Goal: Use online tool/utility: Utilize a website feature to perform a specific function

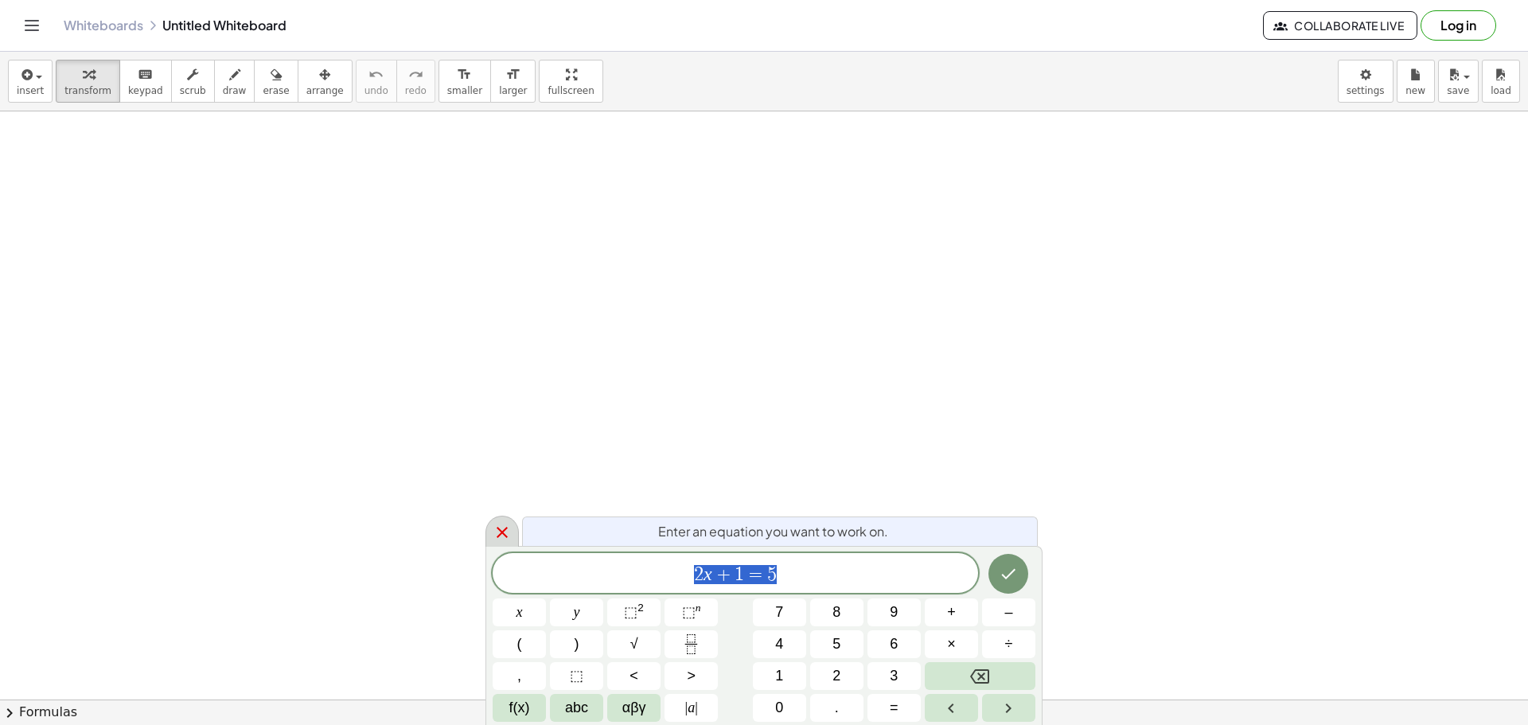
click at [504, 533] on icon at bounding box center [502, 532] width 11 height 11
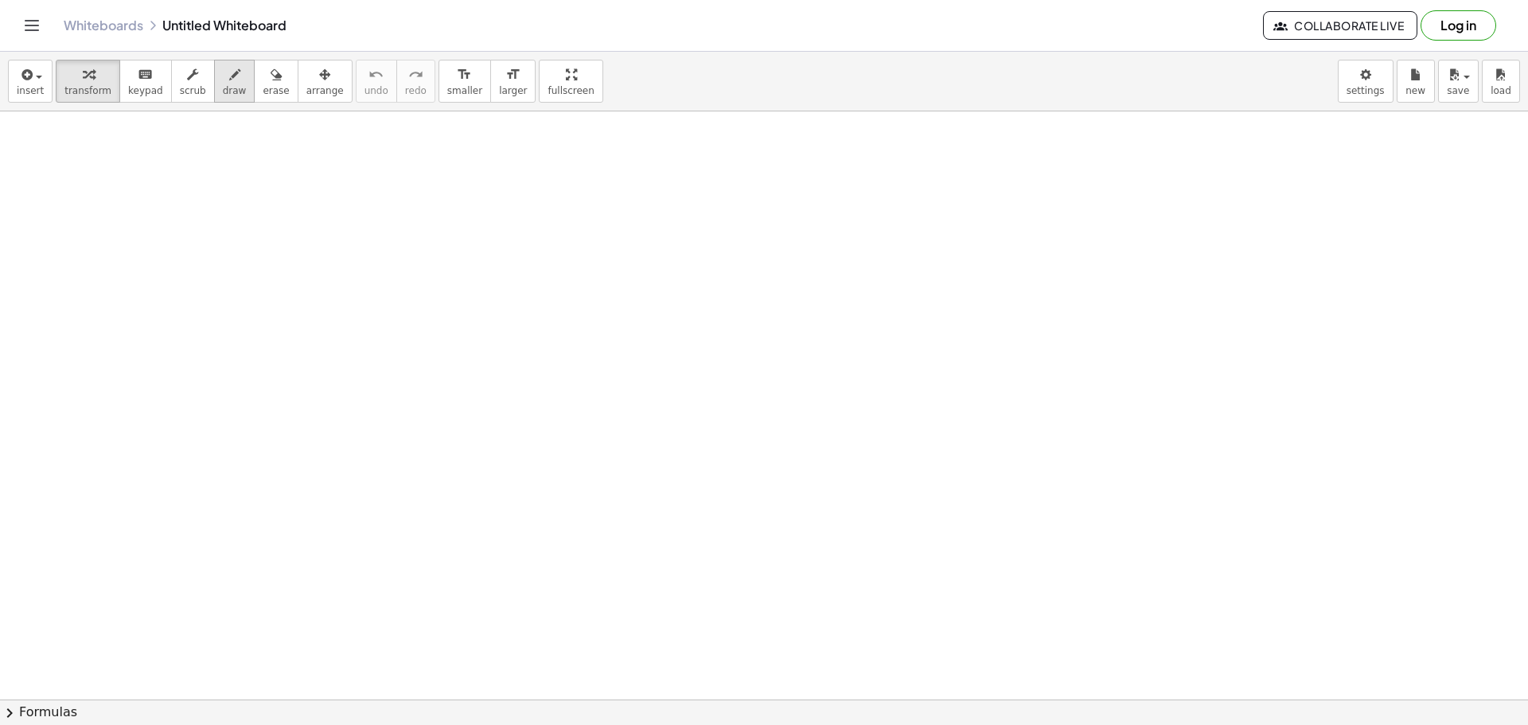
click at [229, 72] on icon "button" at bounding box center [234, 74] width 11 height 19
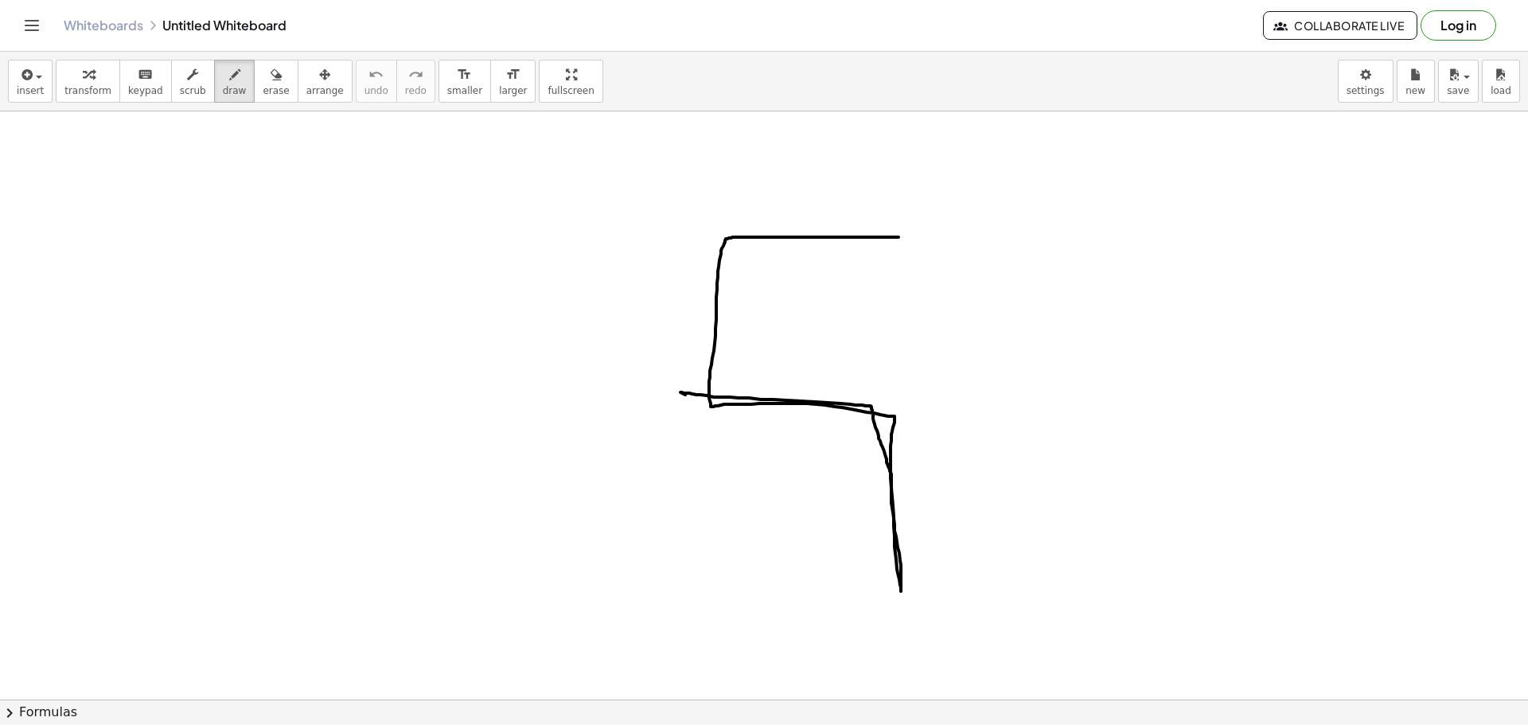
drag, startPoint x: 898, startPoint y: 237, endPoint x: 694, endPoint y: 399, distance: 260.6
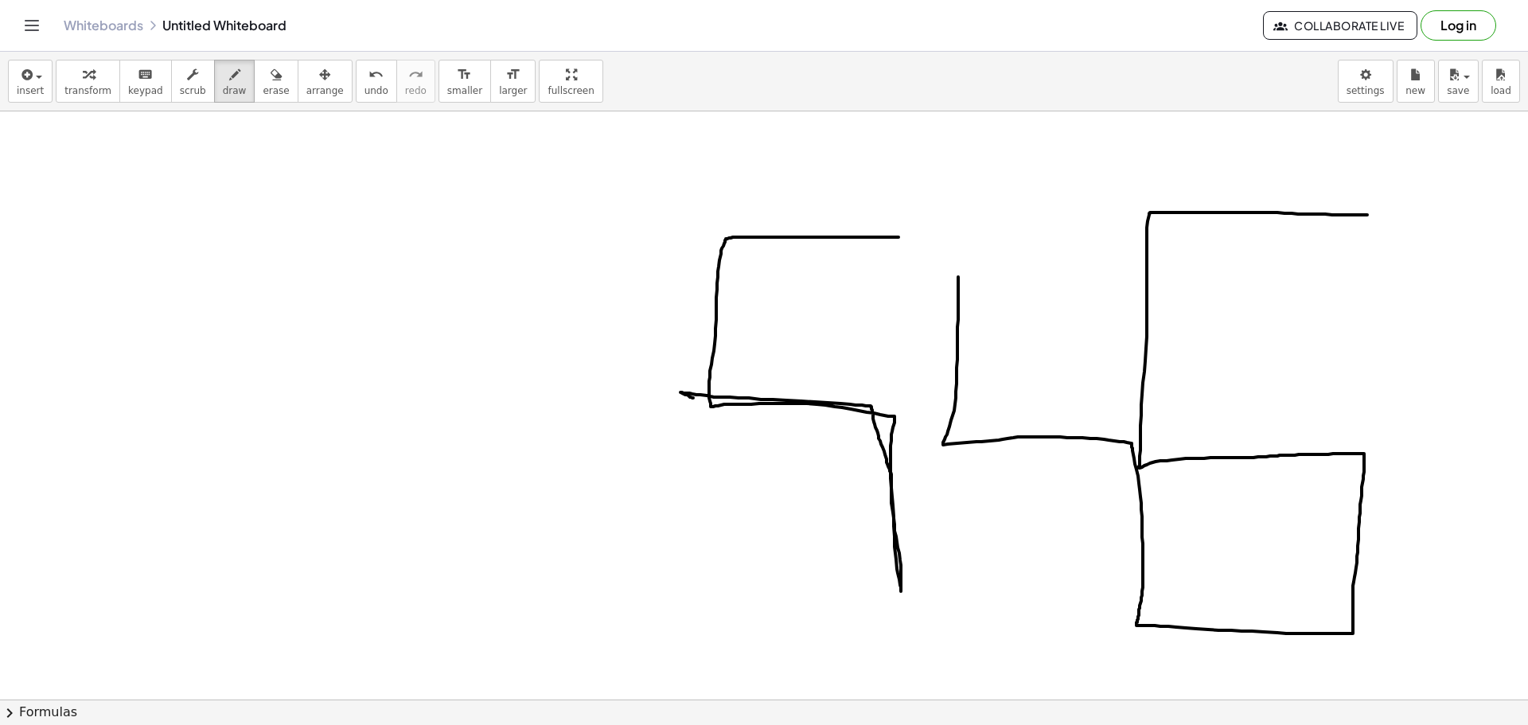
drag, startPoint x: 1325, startPoint y: 214, endPoint x: 958, endPoint y: 277, distance: 372.2
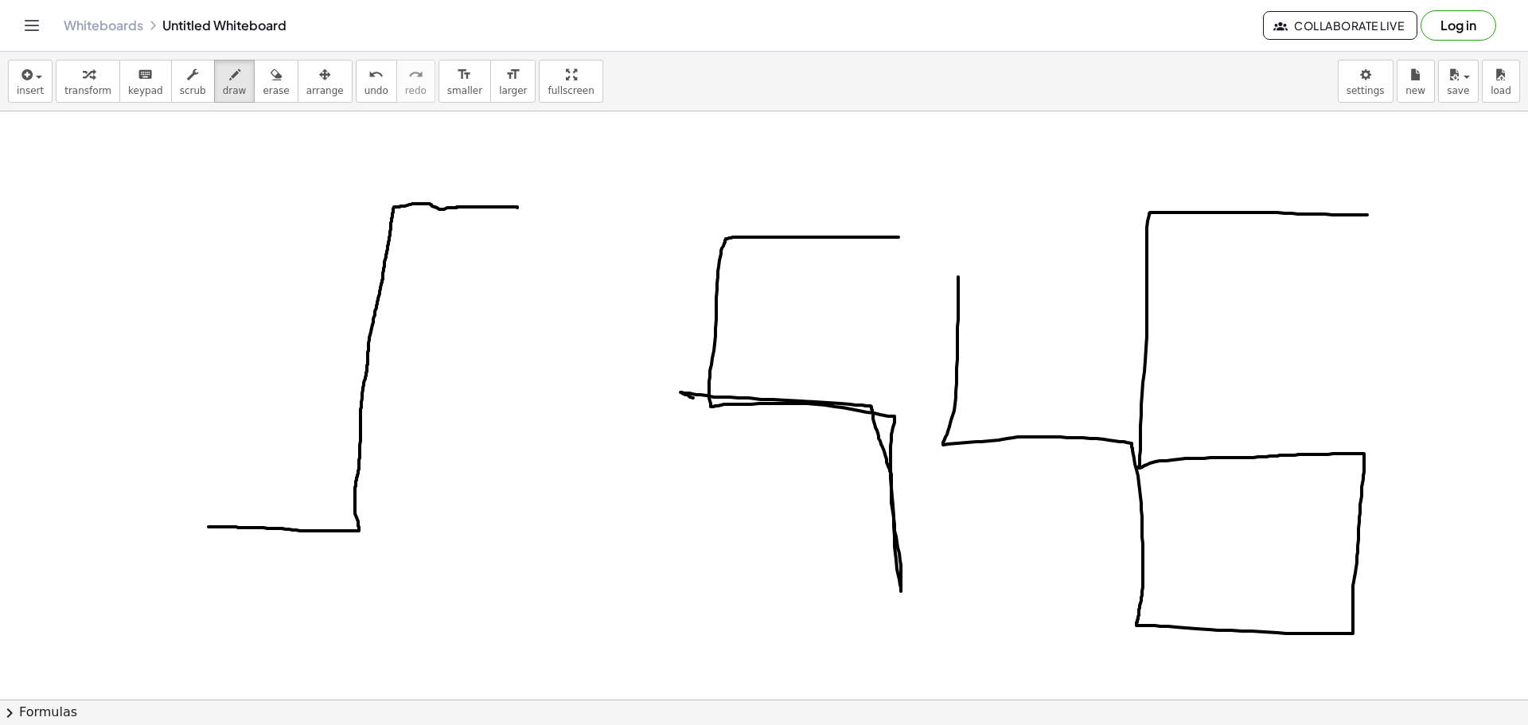
drag, startPoint x: 517, startPoint y: 208, endPoint x: 208, endPoint y: 527, distance: 444.0
drag, startPoint x: 369, startPoint y: 358, endPoint x: 513, endPoint y: 459, distance: 175.9
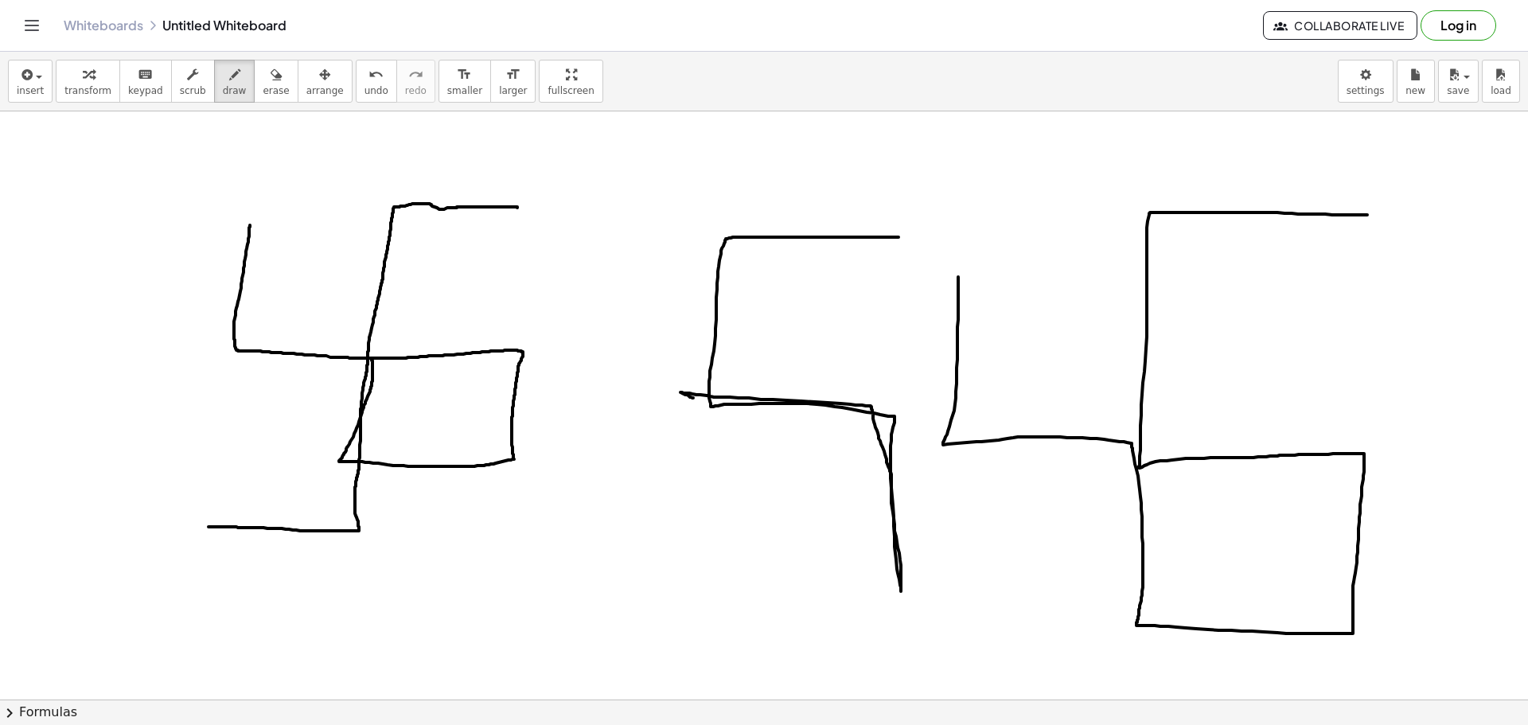
drag, startPoint x: 514, startPoint y: 459, endPoint x: 250, endPoint y: 225, distance: 352.9
click at [254, 81] on button "erase" at bounding box center [276, 81] width 44 height 43
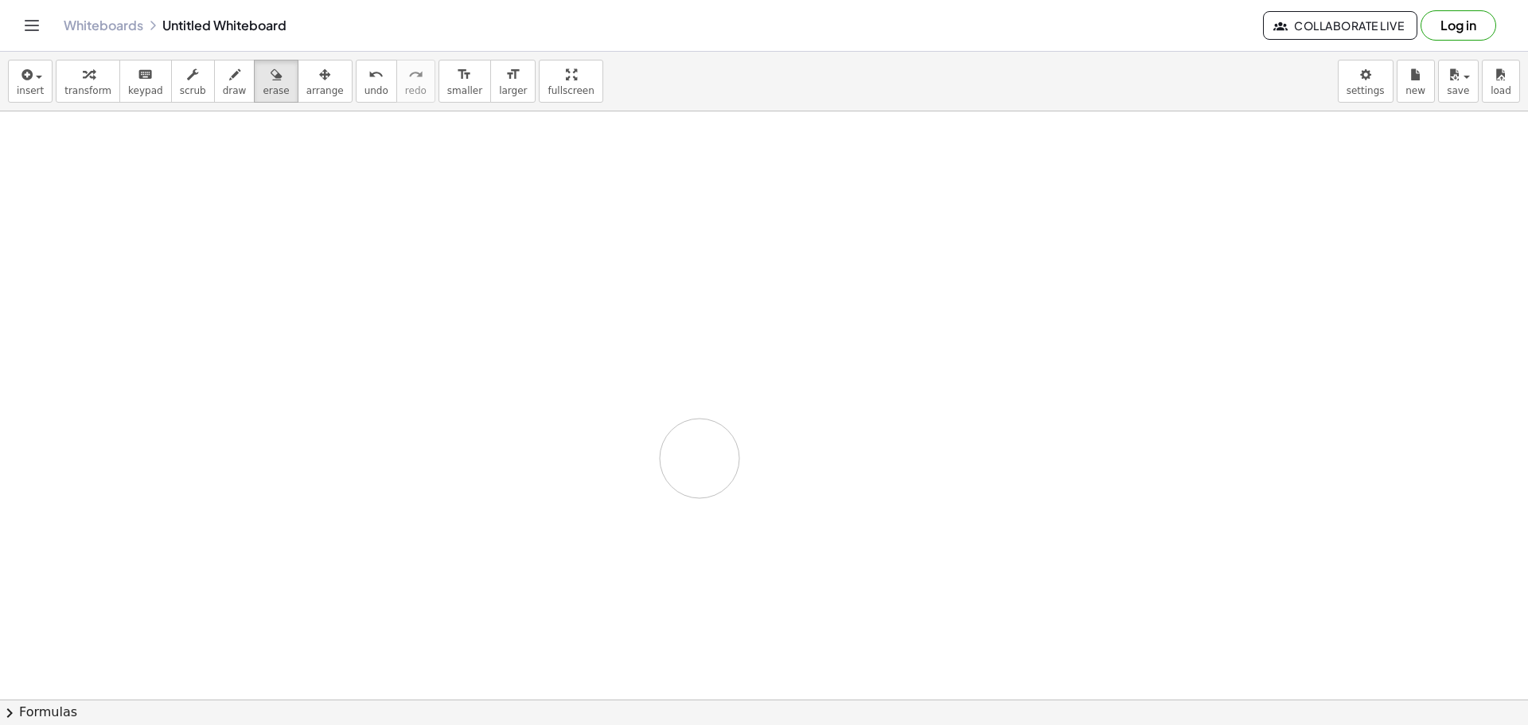
drag, startPoint x: 251, startPoint y: 222, endPoint x: 700, endPoint y: 450, distance: 504.3
click at [197, 81] on button "scrub" at bounding box center [193, 81] width 44 height 43
